Goal: Information Seeking & Learning: Learn about a topic

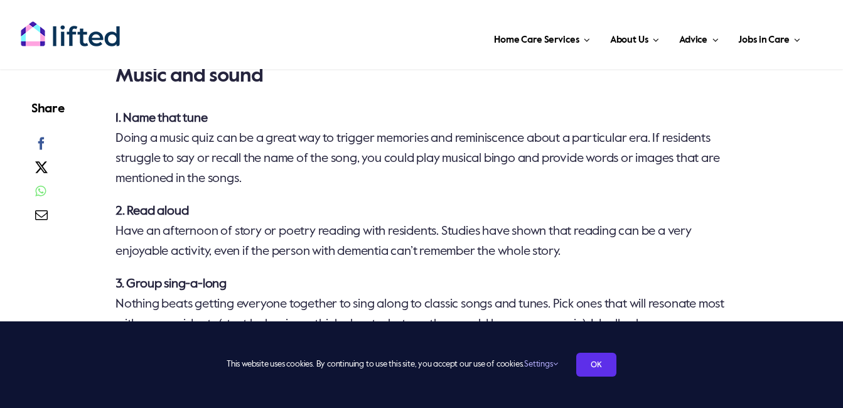
scroll to position [942, 0]
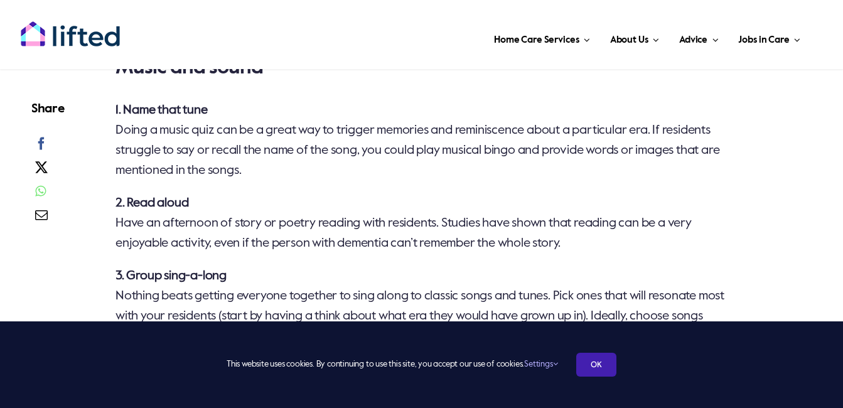
click at [601, 368] on link "OK" at bounding box center [596, 365] width 40 height 24
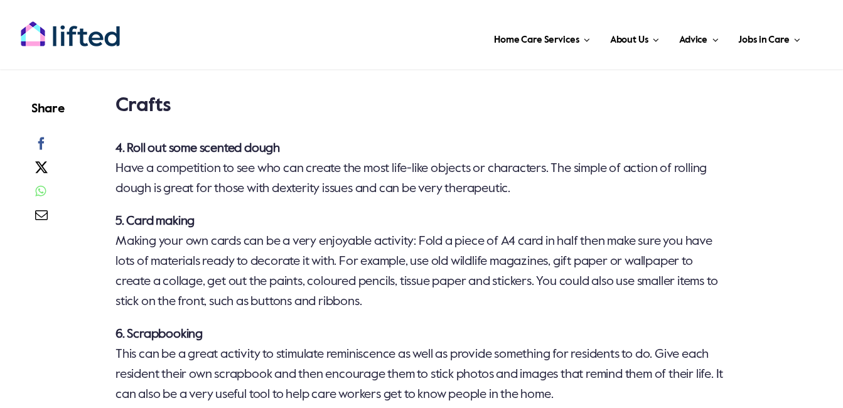
scroll to position [1570, 0]
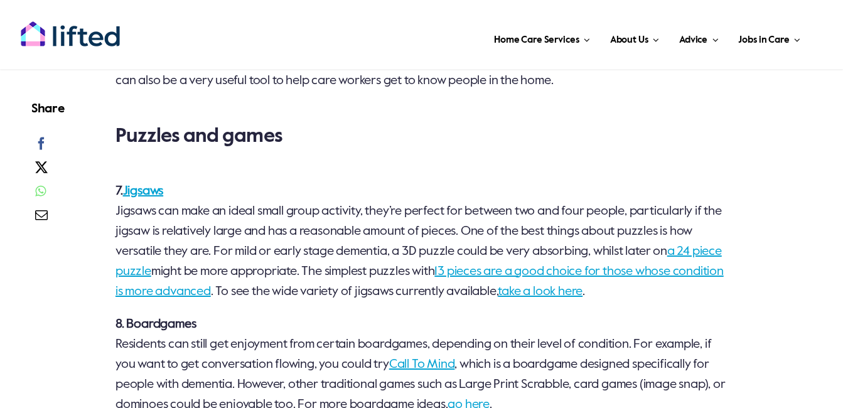
click at [171, 269] on link "a 24 piece puzzle" at bounding box center [419, 262] width 607 height 33
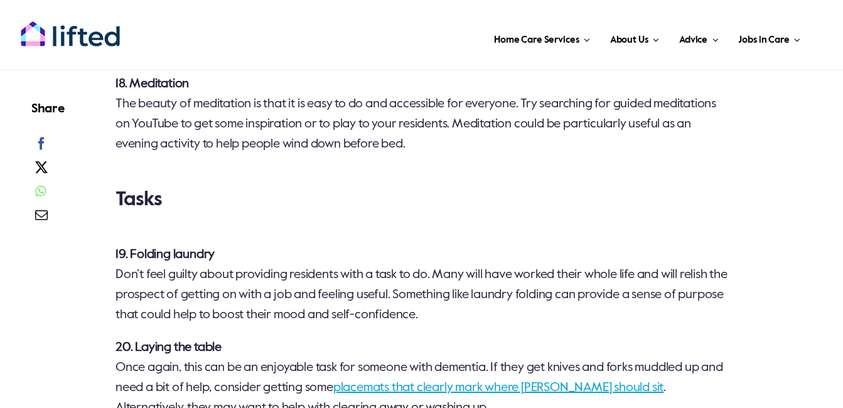
scroll to position [3077, 0]
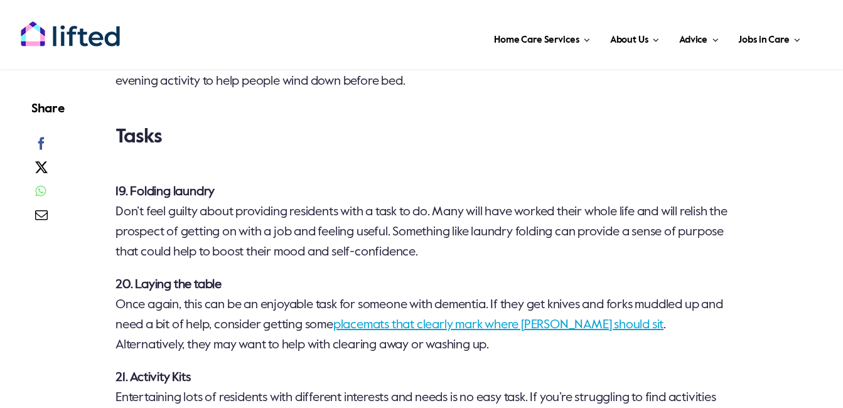
click at [492, 332] on link "placemats that clearly mark where cutlery should sit" at bounding box center [498, 325] width 330 height 13
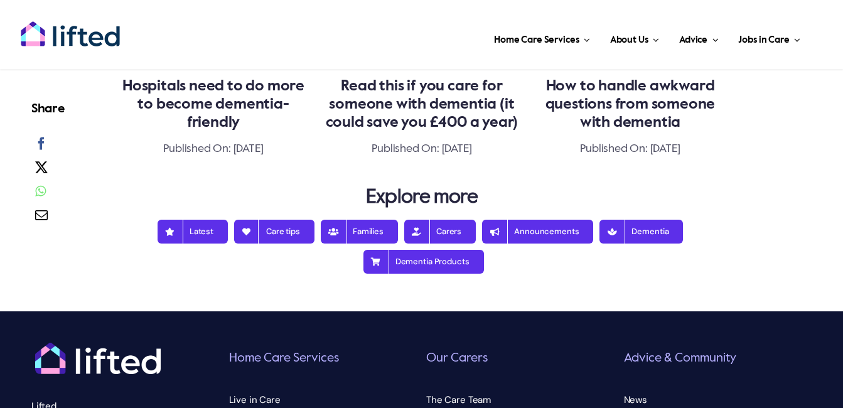
scroll to position [4081, 0]
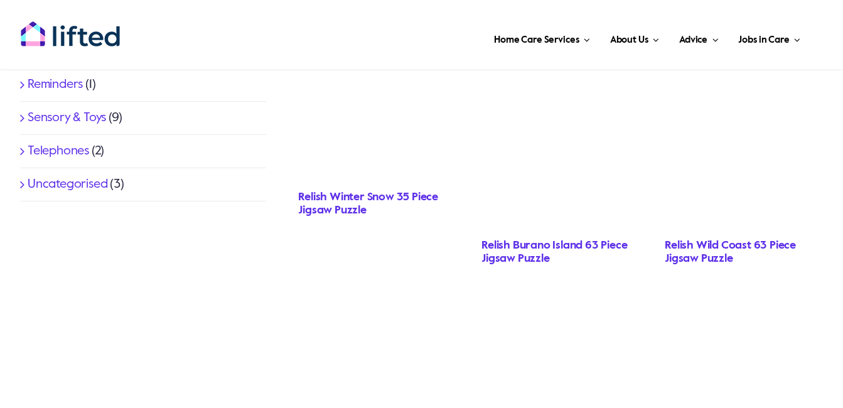
scroll to position [879, 0]
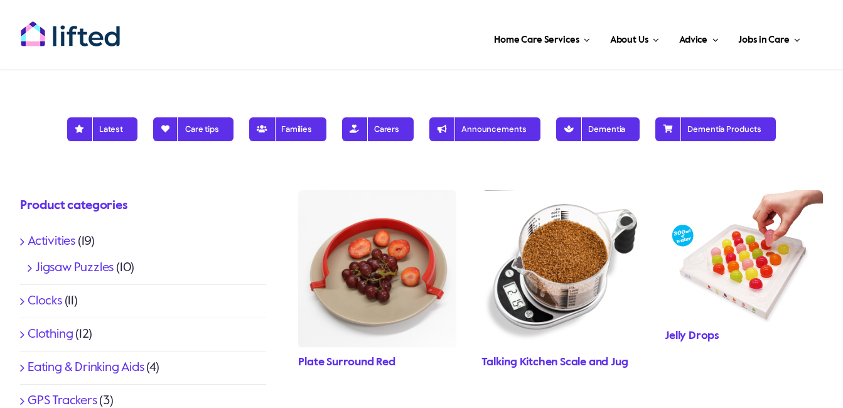
scroll to position [251, 0]
